Goal: Register for event/course

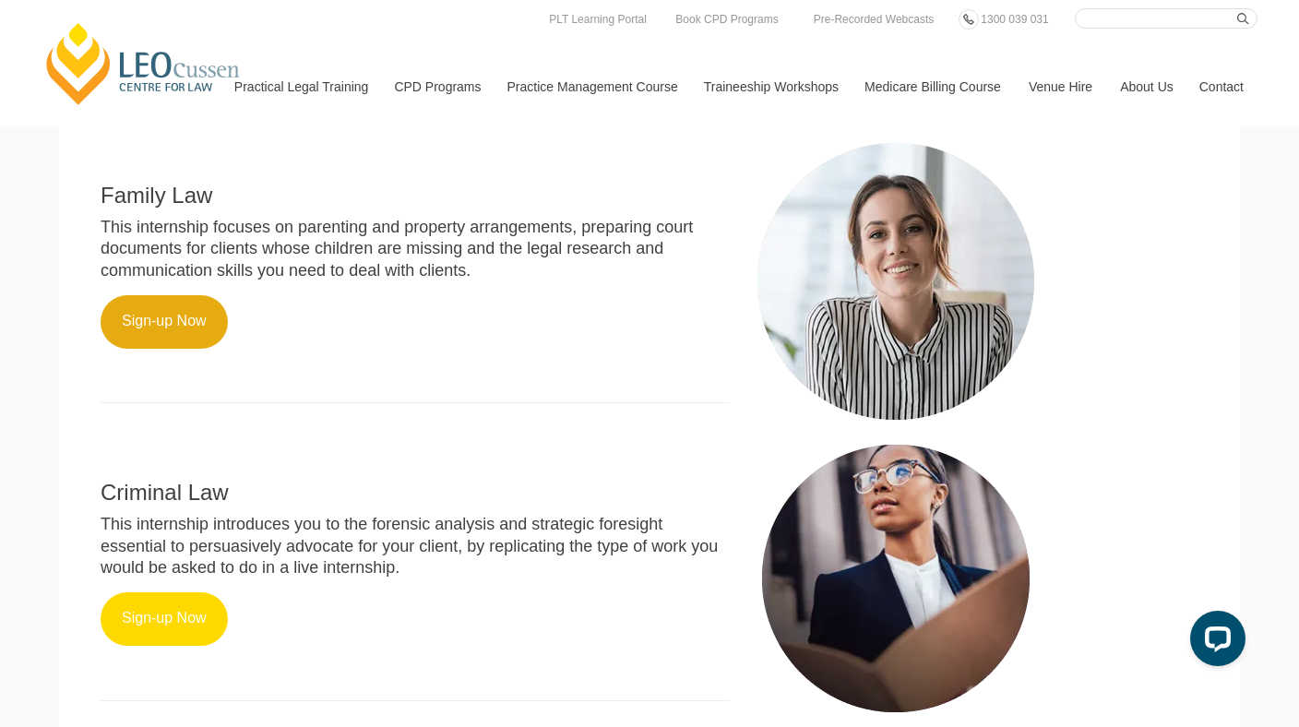
click at [146, 592] on link "Sign-up Now" at bounding box center [164, 618] width 127 height 53
